Goal: Use online tool/utility: Utilize a website feature to perform a specific function

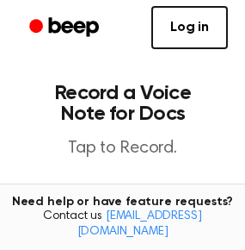
scroll to position [114, 0]
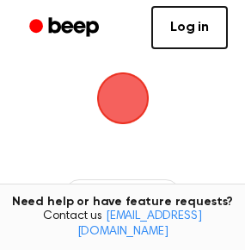
click at [137, 95] on span "button" at bounding box center [123, 98] width 48 height 48
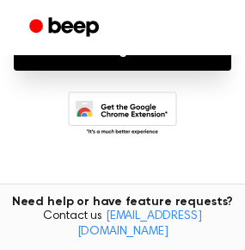
scroll to position [114, 0]
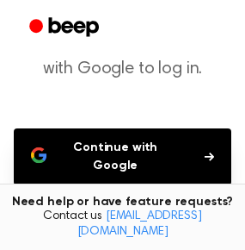
click at [109, 133] on button "Continue with Google" at bounding box center [123, 156] width 218 height 57
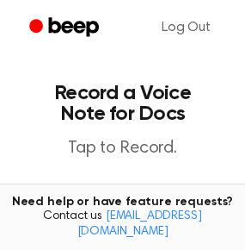
scroll to position [114, 0]
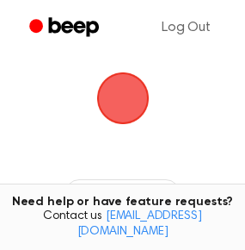
click at [129, 106] on span "button" at bounding box center [123, 98] width 48 height 48
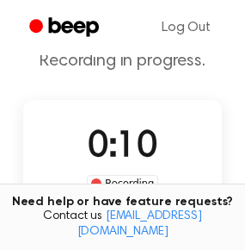
scroll to position [182, 0]
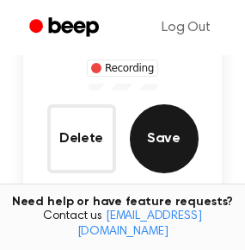
click at [171, 137] on button "Save" at bounding box center [164, 138] width 69 height 69
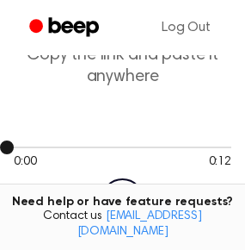
scroll to position [187, 0]
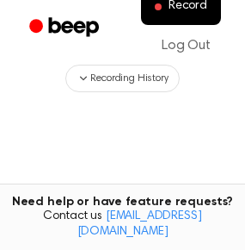
scroll to position [356, 0]
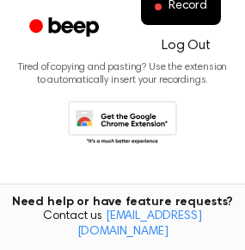
click at [183, 46] on link "Log Out" at bounding box center [186, 45] width 83 height 41
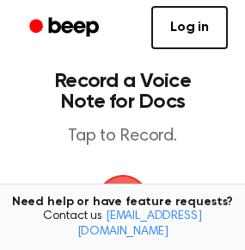
scroll to position [0, 0]
